Goal: Information Seeking & Learning: Learn about a topic

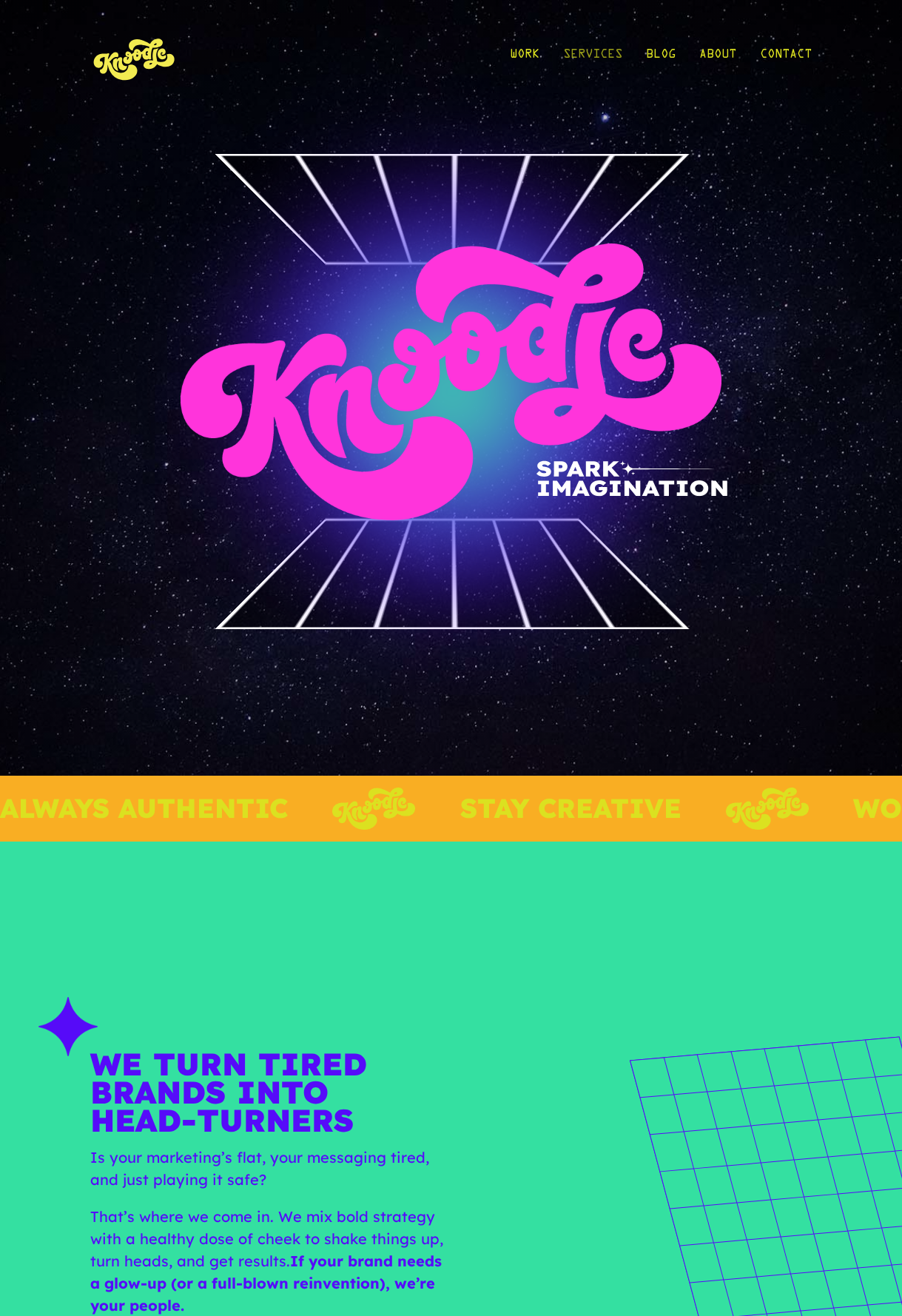
click at [584, 48] on link "Services" at bounding box center [593, 58] width 59 height 69
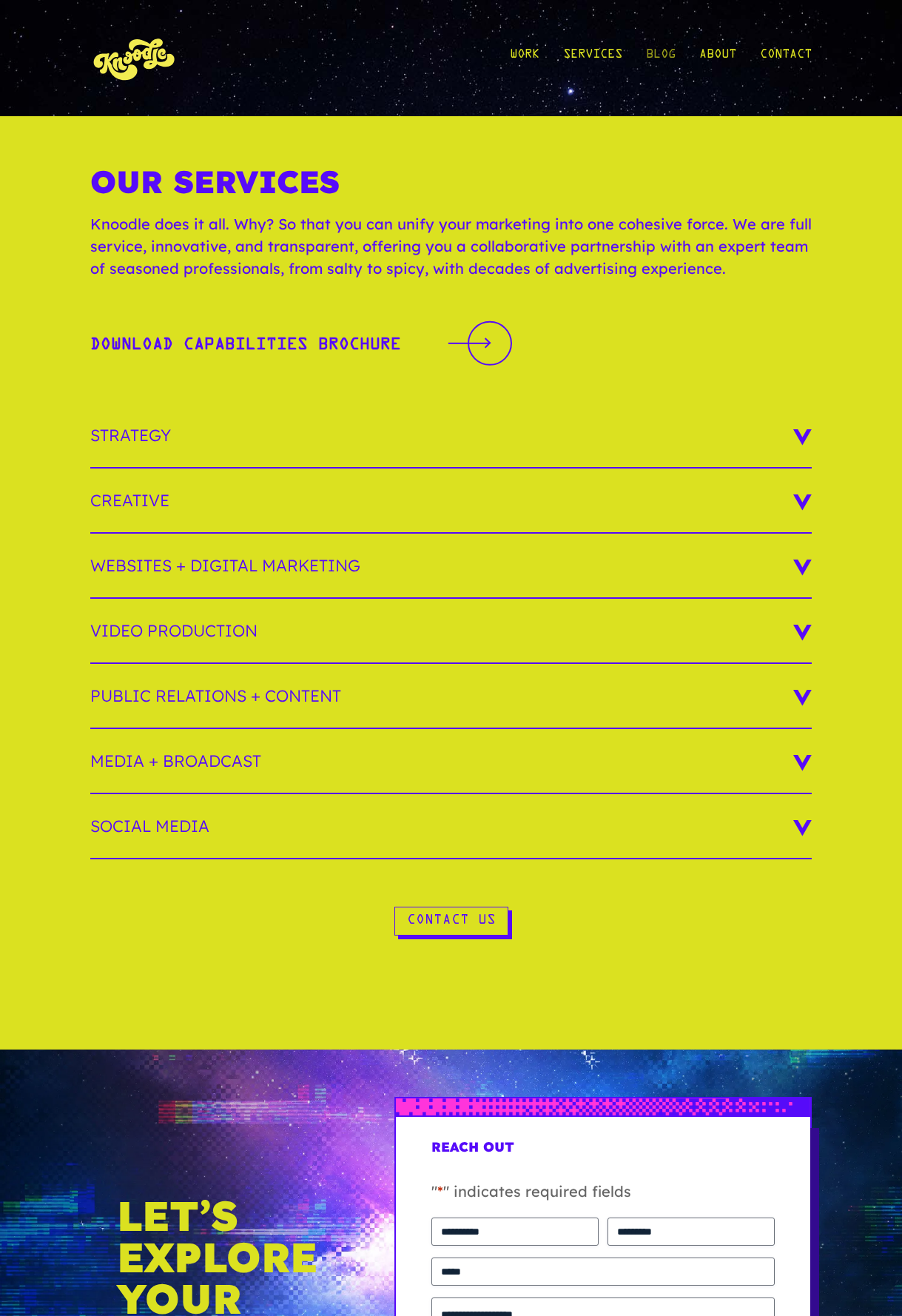
click at [666, 50] on link "Blog" at bounding box center [661, 58] width 30 height 69
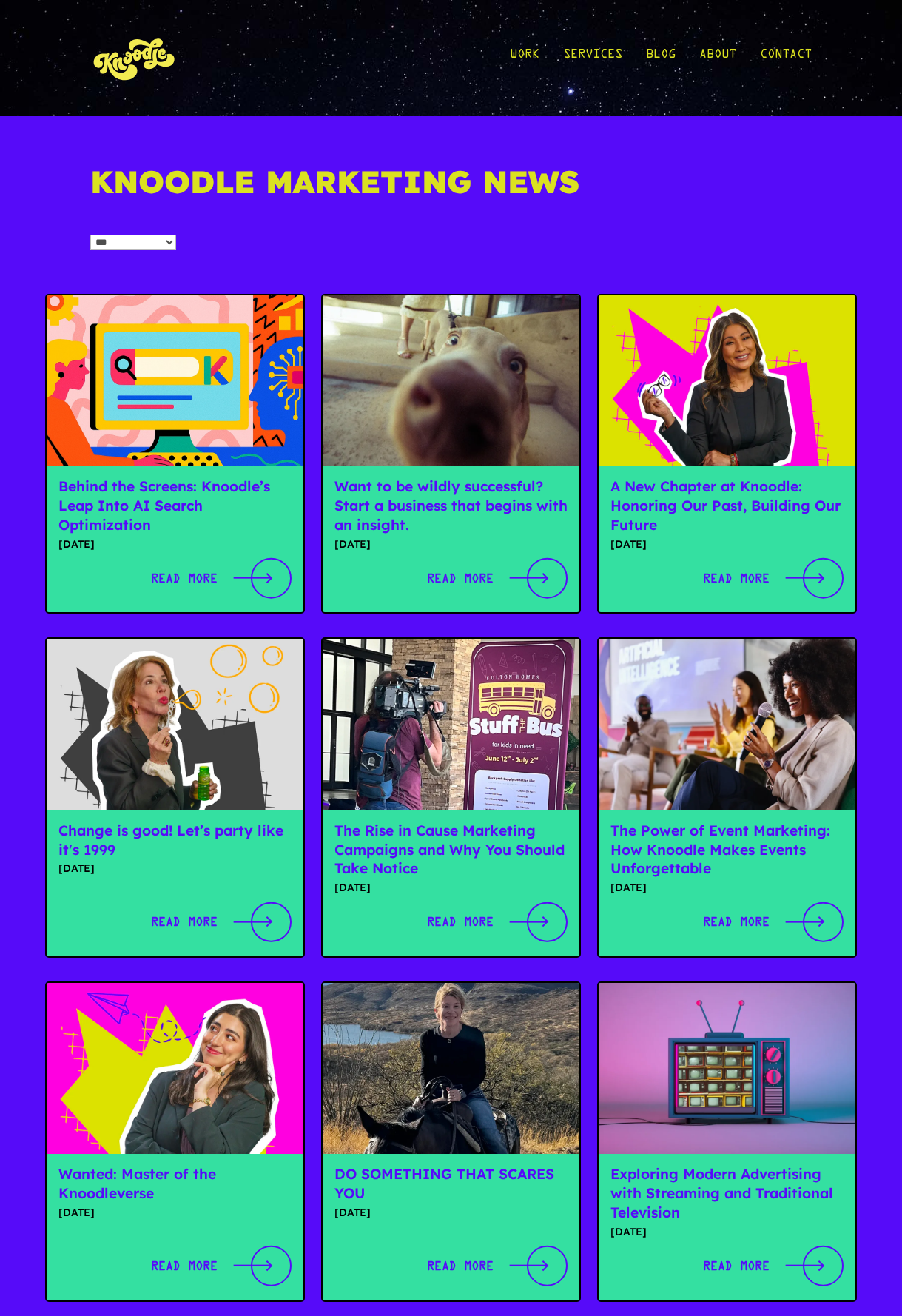
click at [235, 350] on img at bounding box center [175, 380] width 257 height 171
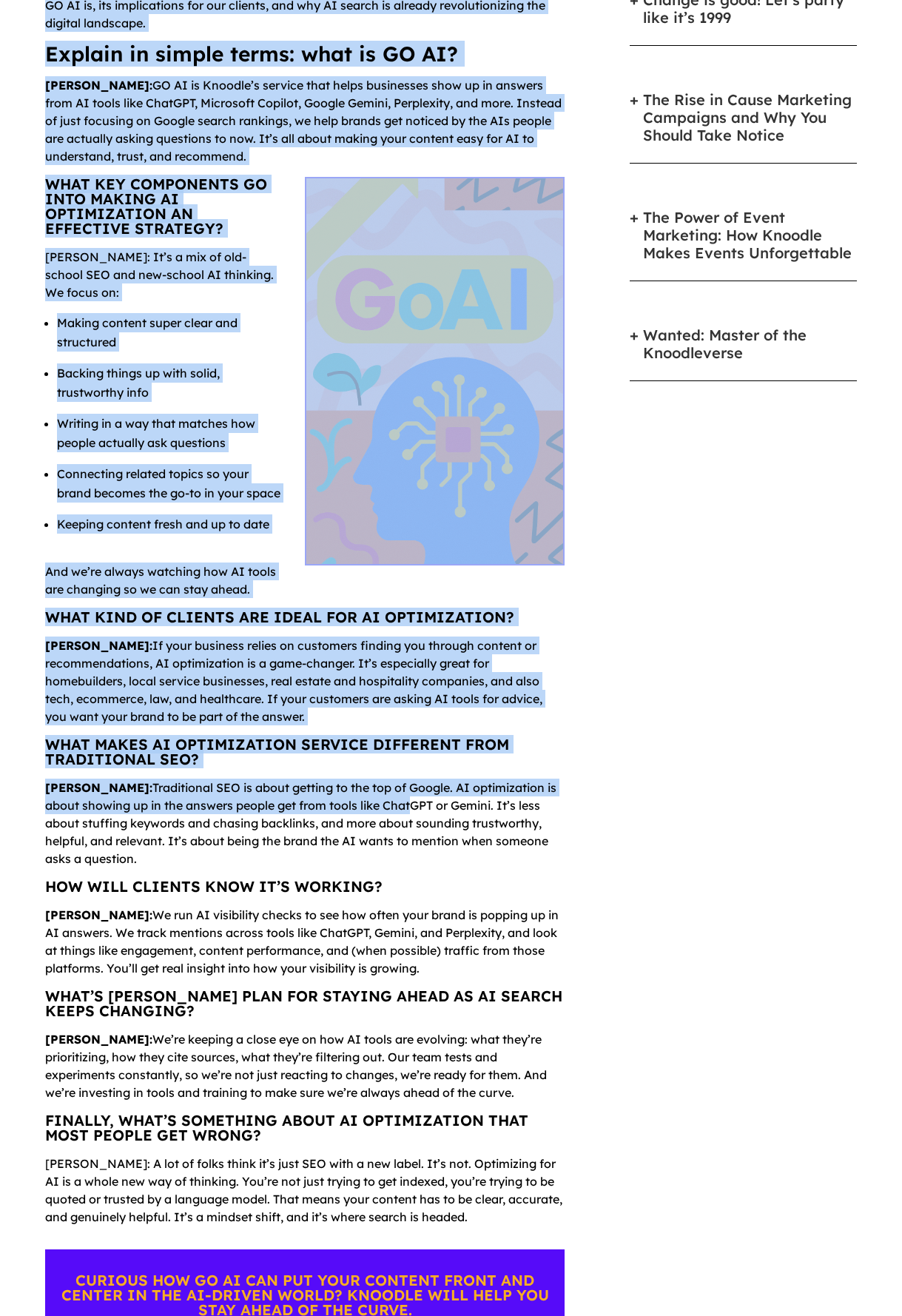
scroll to position [694, 0]
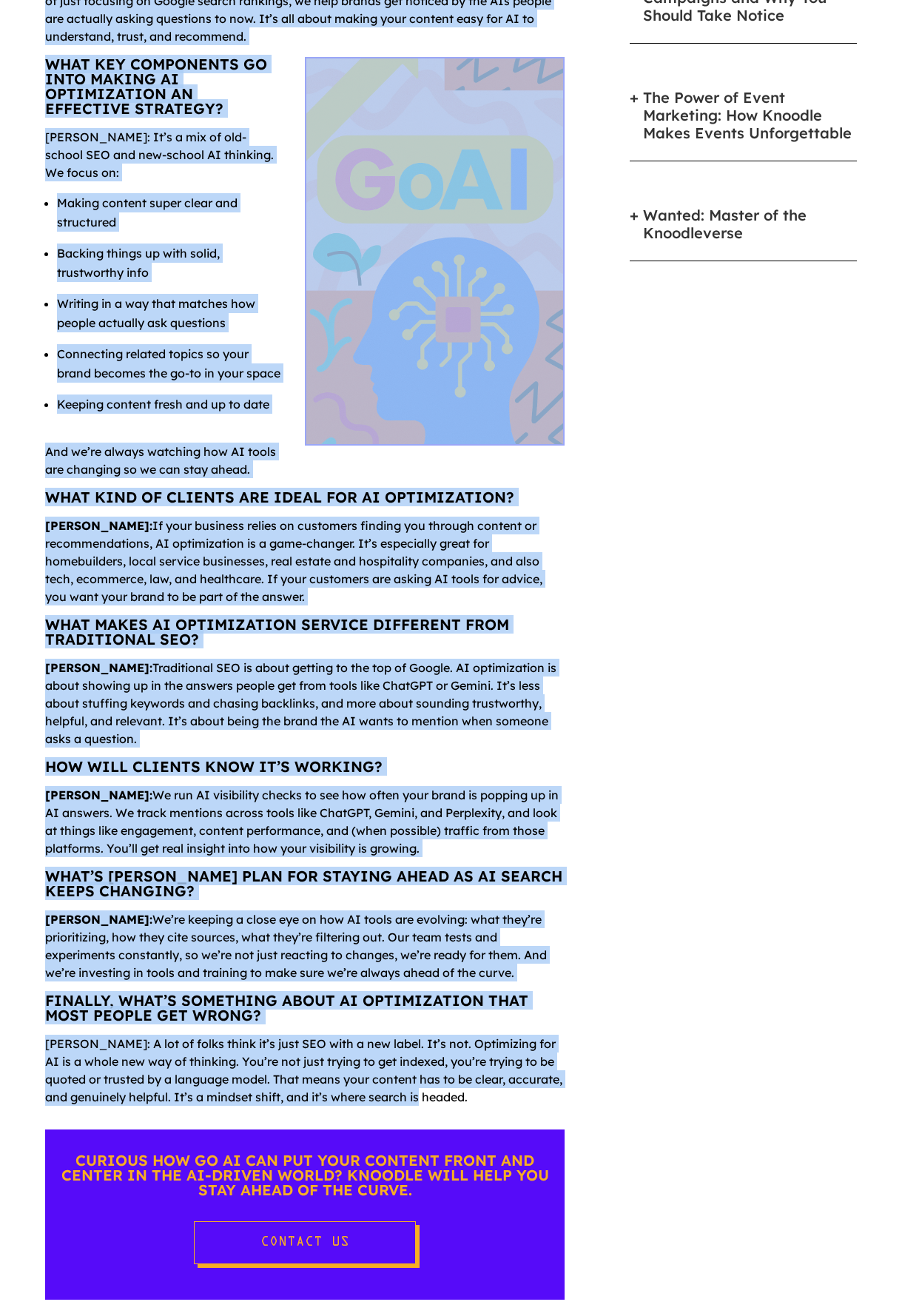
drag, startPoint x: 330, startPoint y: 283, endPoint x: 489, endPoint y: 1105, distance: 837.2
click at [489, 1106] on div "Generative AI – also known as ChatGPT, Gemini, and others – is reshaping search…" at bounding box center [305, 440] width 520 height 1720
